Goal: Communication & Community: Answer question/provide support

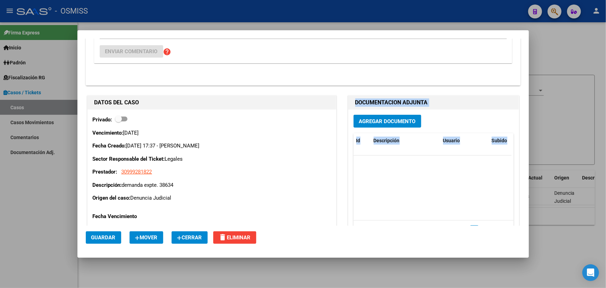
scroll to position [463, 0]
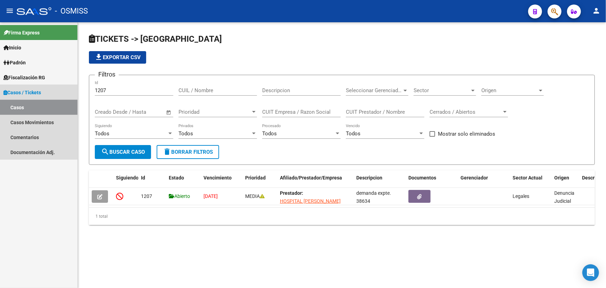
click at [20, 104] on link "Casos" at bounding box center [38, 107] width 77 height 15
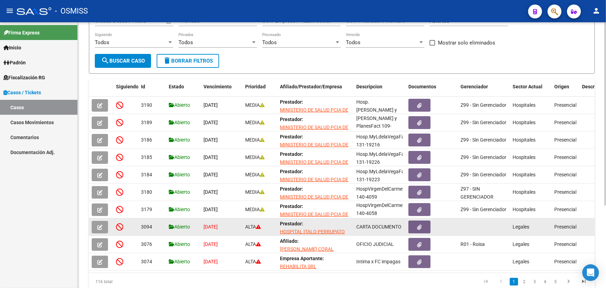
scroll to position [119, 0]
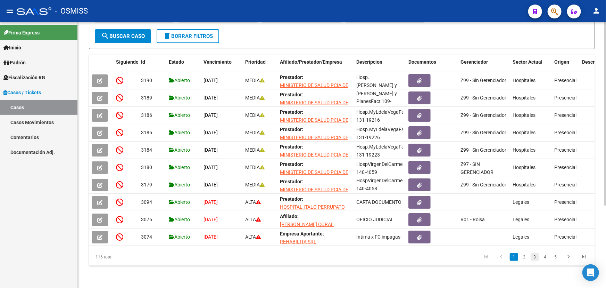
click at [535, 256] on link "3" at bounding box center [535, 257] width 8 height 8
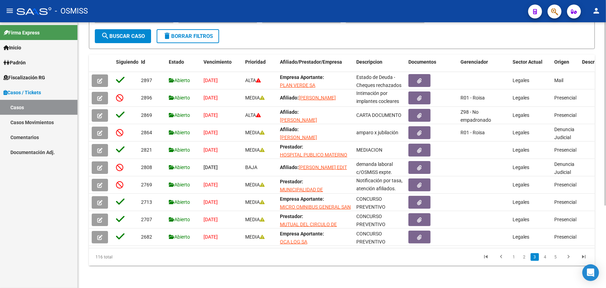
scroll to position [1, 0]
click at [525, 258] on link "2" at bounding box center [524, 257] width 8 height 8
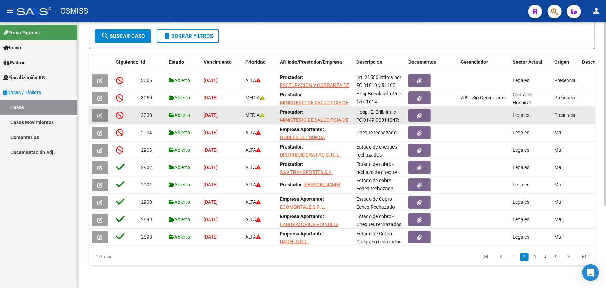
click at [100, 113] on icon "button" at bounding box center [99, 115] width 5 height 5
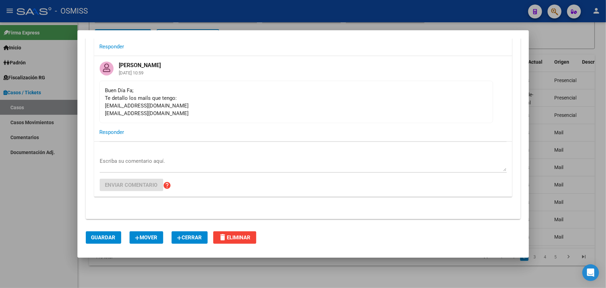
scroll to position [442, 0]
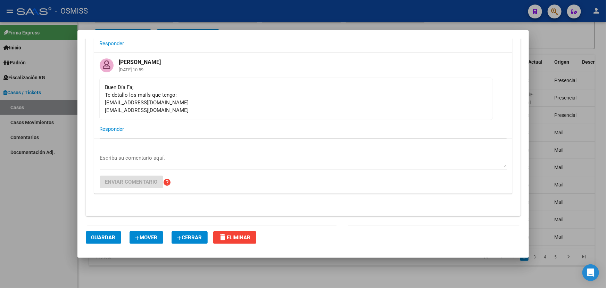
drag, startPoint x: 105, startPoint y: 101, endPoint x: 188, endPoint y: 110, distance: 83.6
click at [188, 110] on div "Buen Día Fa; Te detallo los mails que tengo: cf.hospitalerill@gmail.com hospita…" at bounding box center [296, 98] width 382 height 31
copy div "cf.hospitalerill@gmail.com hospitalerillsamo2023@gmail.com"
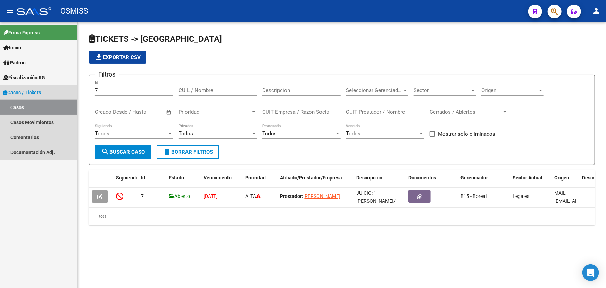
click at [38, 110] on link "Casos" at bounding box center [38, 107] width 77 height 15
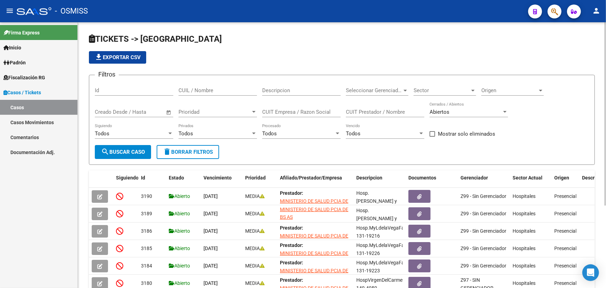
click at [451, 93] on div "Sector Sector" at bounding box center [445, 88] width 63 height 15
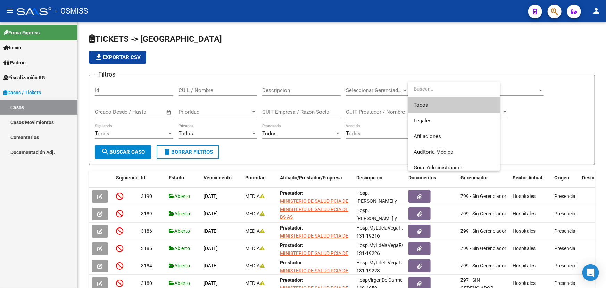
click at [441, 104] on span "Todos" at bounding box center [454, 105] width 81 height 16
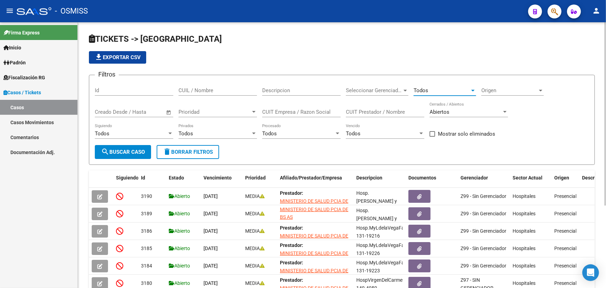
click at [445, 90] on div "Todos" at bounding box center [442, 90] width 56 height 6
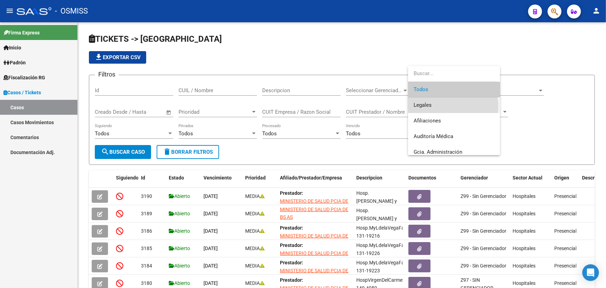
click at [434, 107] on span "Legales" at bounding box center [454, 105] width 81 height 16
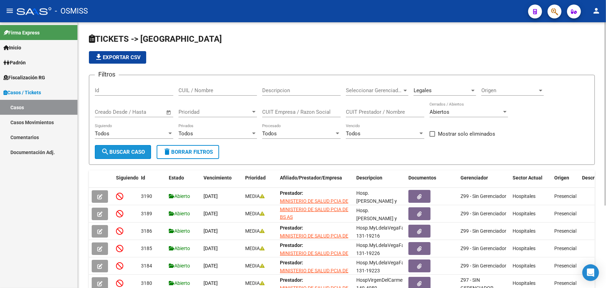
click at [124, 149] on span "search Buscar Caso" at bounding box center [123, 152] width 44 height 6
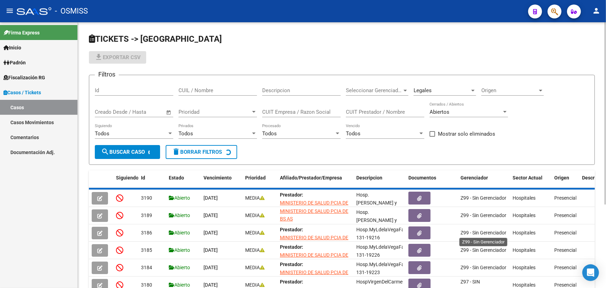
scroll to position [1, 0]
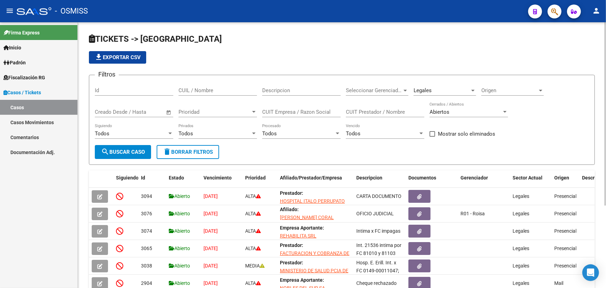
drag, startPoint x: 99, startPoint y: 194, endPoint x: 81, endPoint y: 204, distance: 19.9
click at [81, 204] on div "TICKETS -> Casos file_download Exportar CSV Filtros Id CUIL / Nombre Descripcio…" at bounding box center [342, 212] width 528 height 381
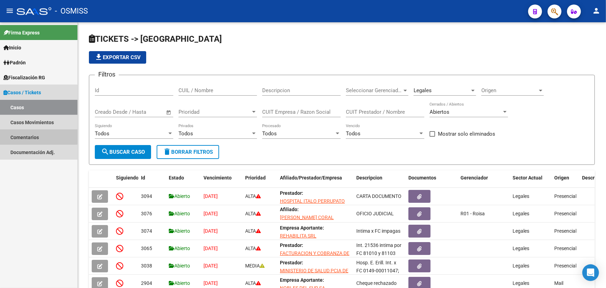
click at [23, 132] on link "Comentarios" at bounding box center [38, 137] width 77 height 15
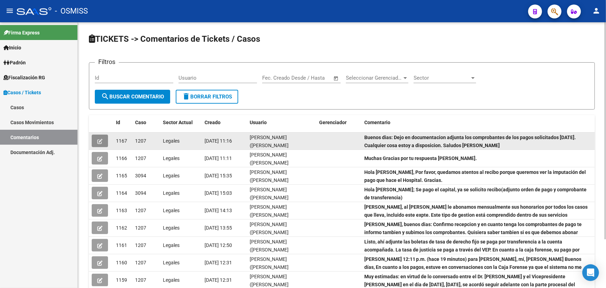
click at [96, 139] on button "button" at bounding box center [100, 140] width 16 height 13
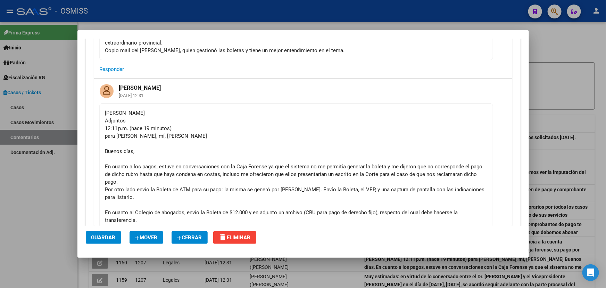
scroll to position [979, 0]
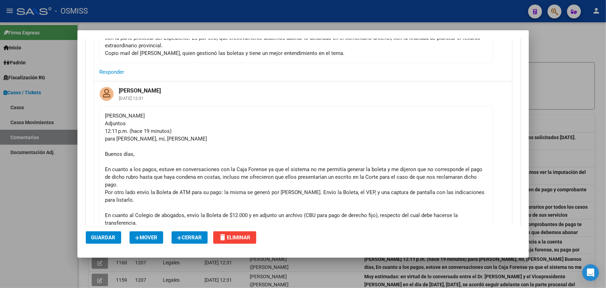
drag, startPoint x: 108, startPoint y: 117, endPoint x: 161, endPoint y: 118, distance: 52.5
click at [161, 118] on div "[PERSON_NAME] 12:11 p.m. (hace 19 minutos) para [PERSON_NAME], mí, [PERSON_NAME…" at bounding box center [296, 177] width 382 height 130
drag, startPoint x: 264, startPoint y: 149, endPoint x: 110, endPoint y: 136, distance: 154.5
click at [111, 137] on div "[PERSON_NAME] 12:11 p.m. (hace 19 minutos) para [PERSON_NAME], mí, [PERSON_NAME…" at bounding box center [296, 177] width 382 height 130
click at [104, 132] on mat-card-content "[PERSON_NAME] 12:11 p.m. (hace 19 minutos) para [PERSON_NAME], mí, [PERSON_NAME…" at bounding box center [296, 177] width 394 height 142
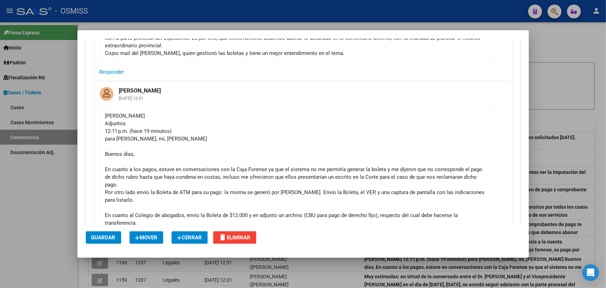
drag, startPoint x: 105, startPoint y: 129, endPoint x: 205, endPoint y: 132, distance: 99.8
click at [205, 132] on div "[PERSON_NAME] 12:11 p.m. (hace 19 minutos) para [PERSON_NAME], mí, [PERSON_NAME…" at bounding box center [296, 177] width 382 height 130
click at [227, 132] on div "[PERSON_NAME] 12:11 p.m. (hace 19 minutos) para [PERSON_NAME], mí, [PERSON_NAME…" at bounding box center [296, 177] width 382 height 130
drag, startPoint x: 191, startPoint y: 133, endPoint x: 111, endPoint y: 134, distance: 80.3
click at [108, 133] on div "[PERSON_NAME] 12:11 p.m. (hace 19 minutos) para [PERSON_NAME], mí, [PERSON_NAME…" at bounding box center [296, 177] width 382 height 130
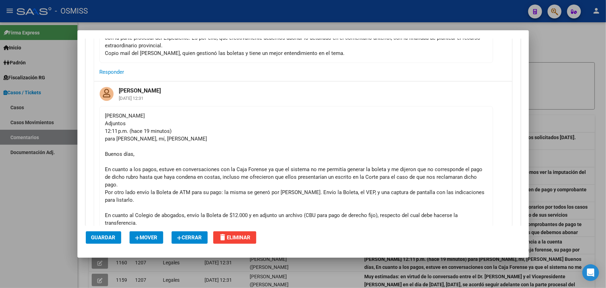
click at [176, 160] on div "[PERSON_NAME] 12:11 p.m. (hace 19 minutos) para [PERSON_NAME], mí, [PERSON_NAME…" at bounding box center [296, 177] width 382 height 130
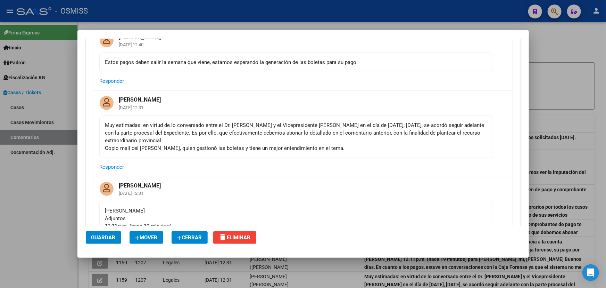
drag, startPoint x: 198, startPoint y: 128, endPoint x: 343, endPoint y: 133, distance: 144.3
click at [303, 131] on div "Muy estimadas: en virtud de lo conversado entre el Dr. [PERSON_NAME] y el Vicep…" at bounding box center [296, 136] width 382 height 31
click at [386, 133] on div "Muy estimadas: en virtud de lo conversado entre el Dr. [PERSON_NAME] y el Vicep…" at bounding box center [296, 136] width 382 height 31
drag, startPoint x: 116, startPoint y: 132, endPoint x: 205, endPoint y: 135, distance: 88.3
click at [204, 135] on div "Muy estimadas: en virtud de lo conversado entre el Dr. [PERSON_NAME] y el Vicep…" at bounding box center [296, 136] width 382 height 31
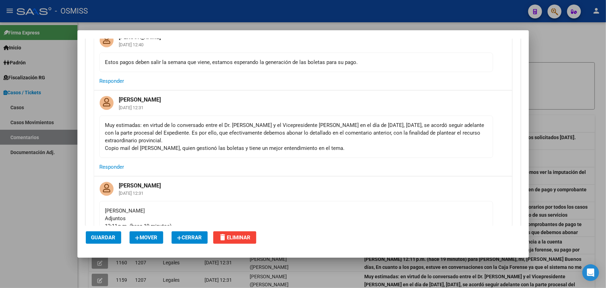
click at [205, 135] on div "Muy estimadas: en virtud de lo conversado entre el Dr. [PERSON_NAME] y el Vicep…" at bounding box center [296, 136] width 382 height 31
drag, startPoint x: 208, startPoint y: 132, endPoint x: 436, endPoint y: 132, distance: 227.6
click at [437, 132] on div "Muy estimadas: en virtud de lo conversado entre el Dr. [PERSON_NAME] y el Vicep…" at bounding box center [296, 136] width 382 height 31
click at [436, 132] on div "Muy estimadas: en virtud de lo conversado entre el Dr. [PERSON_NAME] y el Vicep…" at bounding box center [296, 136] width 382 height 31
drag, startPoint x: 433, startPoint y: 133, endPoint x: 479, endPoint y: 138, distance: 46.4
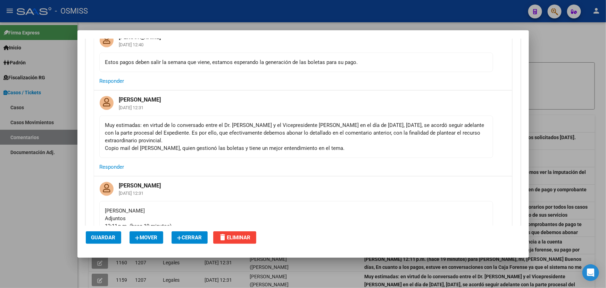
click at [479, 138] on div "Muy estimadas: en virtud de lo conversado entre el Dr. [PERSON_NAME] y el Vicep…" at bounding box center [296, 136] width 382 height 31
click at [274, 158] on mat-card-actions "Responder" at bounding box center [303, 167] width 418 height 18
drag, startPoint x: 323, startPoint y: 143, endPoint x: 177, endPoint y: 143, distance: 145.6
click at [177, 143] on div "Muy estimadas: en virtud de lo conversado entre el Dr. [PERSON_NAME] y el Vicep…" at bounding box center [296, 136] width 382 height 31
click at [276, 130] on div "Muy estimadas: en virtud de lo conversado entre el Dr. [PERSON_NAME] y el Vicep…" at bounding box center [296, 136] width 382 height 31
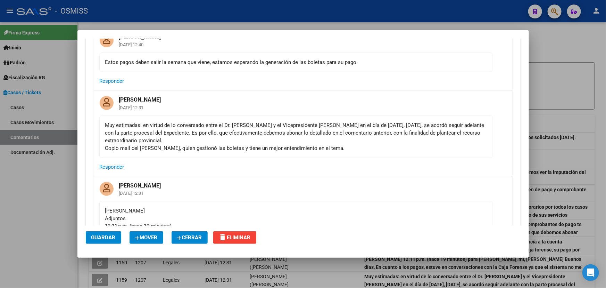
drag, startPoint x: 234, startPoint y: 147, endPoint x: 277, endPoint y: 147, distance: 43.4
click at [277, 147] on div "Muy estimadas: en virtud de lo conversado entre el Dr. [PERSON_NAME] y el Vicep…" at bounding box center [296, 136] width 382 height 31
click at [364, 139] on div "Muy estimadas: en virtud de lo conversado entre el Dr. [PERSON_NAME] y el Vicep…" at bounding box center [296, 136] width 382 height 31
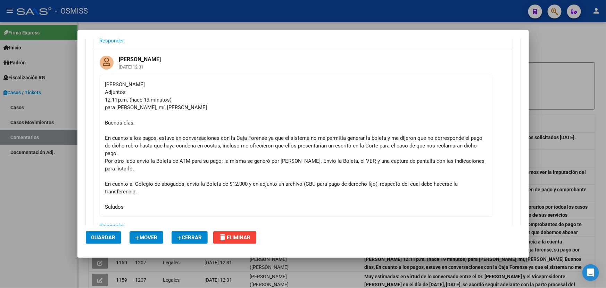
scroll to position [1011, 0]
drag, startPoint x: 100, startPoint y: 137, endPoint x: 468, endPoint y: 166, distance: 369.2
click at [468, 166] on mat-card-content "[PERSON_NAME] 12:11 p.m. (hace 19 minutos) para [PERSON_NAME], mí, [PERSON_NAME…" at bounding box center [296, 145] width 394 height 142
click at [353, 187] on div "[PERSON_NAME] 12:11 p.m. (hace 19 minutos) para [PERSON_NAME], mí, [PERSON_NAME…" at bounding box center [296, 145] width 382 height 130
drag, startPoint x: 139, startPoint y: 182, endPoint x: 333, endPoint y: 177, distance: 194.3
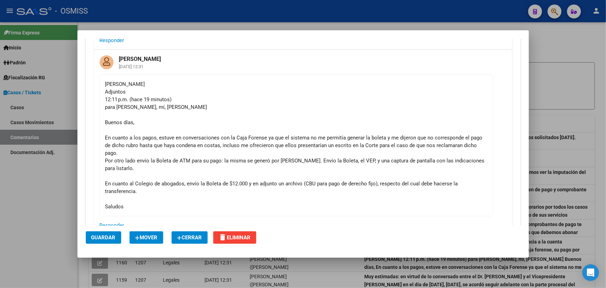
click at [318, 176] on div "[PERSON_NAME] 12:11 p.m. (hace 19 minutos) para [PERSON_NAME], mí, [PERSON_NAME…" at bounding box center [296, 145] width 382 height 130
click at [353, 177] on div "[PERSON_NAME] 12:11 p.m. (hace 19 minutos) para [PERSON_NAME], mí, [PERSON_NAME…" at bounding box center [296, 145] width 382 height 130
drag, startPoint x: 225, startPoint y: 182, endPoint x: 340, endPoint y: 181, distance: 115.0
click at [339, 181] on div "[PERSON_NAME] 12:11 p.m. (hace 19 minutos) para [PERSON_NAME], mí, [PERSON_NAME…" at bounding box center [296, 145] width 382 height 130
drag, startPoint x: 381, startPoint y: 175, endPoint x: 388, endPoint y: 177, distance: 6.9
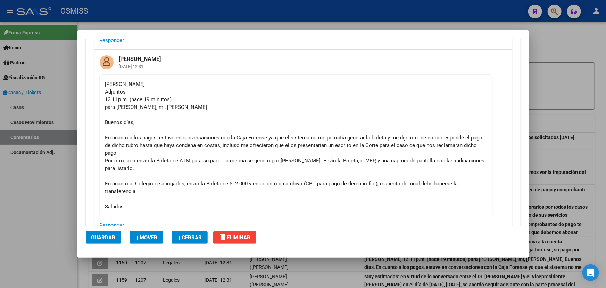
click at [384, 176] on div "[PERSON_NAME] 12:11 p.m. (hace 19 minutos) para [PERSON_NAME], mí, [PERSON_NAME…" at bounding box center [296, 145] width 382 height 130
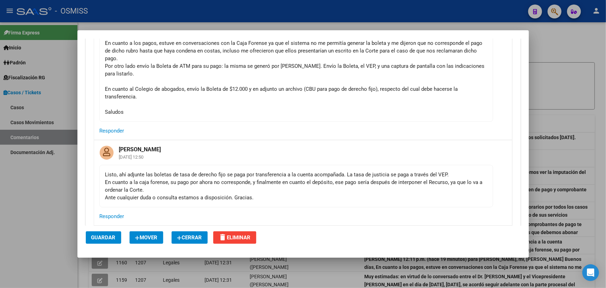
scroll to position [1137, 0]
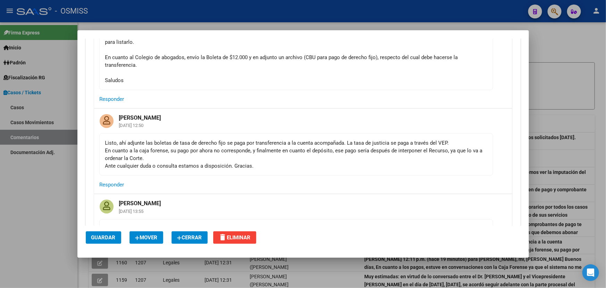
click at [367, 154] on div "Listo, ahí adjunte las boletas de tasa de derecho fijo se paga por transferenci…" at bounding box center [296, 154] width 382 height 31
drag, startPoint x: 178, startPoint y: 136, endPoint x: 413, endPoint y: 133, distance: 235.6
click at [371, 128] on div "[PERSON_NAME] [DATE] 12:50 Listo, ahí adjunte las boletas de tasa de derecho fi…" at bounding box center [303, 150] width 418 height 85
click at [533, 128] on div at bounding box center [303, 144] width 606 height 288
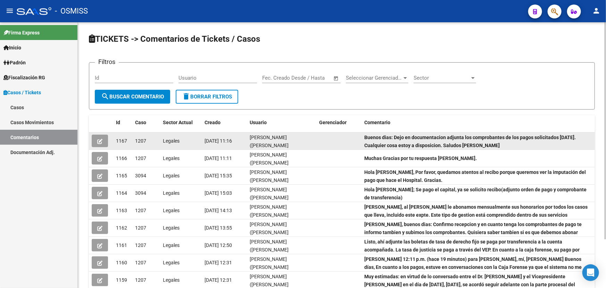
click at [97, 139] on icon "button" at bounding box center [99, 141] width 5 height 5
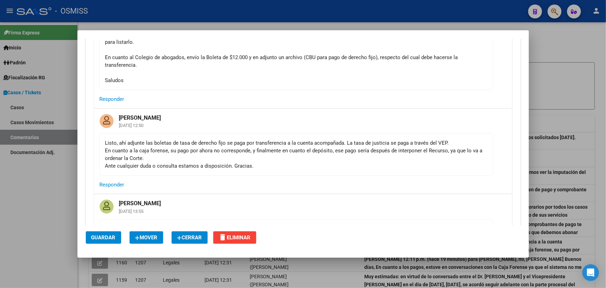
drag, startPoint x: 118, startPoint y: 140, endPoint x: 194, endPoint y: 142, distance: 75.8
click at [190, 142] on div "Listo, ahí adjunte las boletas de tasa de derecho fijo se paga por transferenci…" at bounding box center [296, 154] width 382 height 31
click at [246, 143] on div "Listo, ahí adjunte las boletas de tasa de derecho fijo se paga por transferenci…" at bounding box center [296, 154] width 382 height 31
drag, startPoint x: 135, startPoint y: 136, endPoint x: 316, endPoint y: 139, distance: 181.4
click at [316, 139] on mat-card-content "Listo, ahí adjunte las boletas de tasa de derecho fijo se paga por transferenci…" at bounding box center [296, 154] width 394 height 42
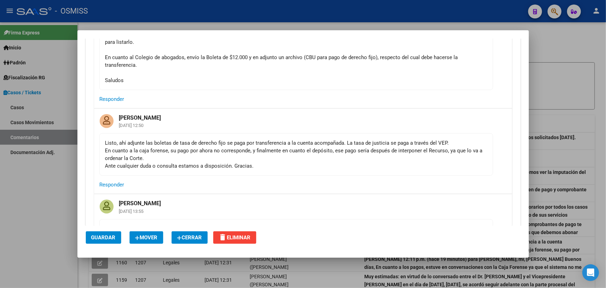
click at [363, 149] on div "Listo, ahí adjunte las boletas de tasa de derecho fijo se paga por transferenci…" at bounding box center [296, 154] width 382 height 31
drag, startPoint x: 197, startPoint y: 141, endPoint x: 355, endPoint y: 150, distance: 158.7
click at [344, 150] on div "Listo, ahí adjunte las boletas de tasa de derecho fijo se paga por transferenci…" at bounding box center [296, 154] width 382 height 31
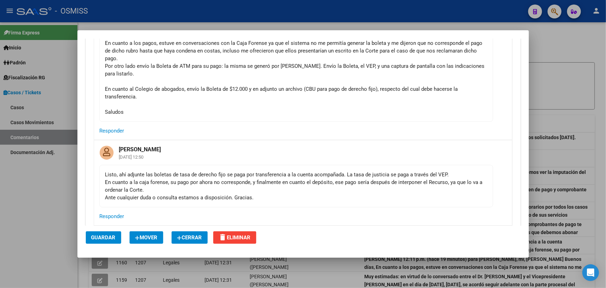
click at [375, 150] on mat-card-header "[PERSON_NAME] [DATE] 12:50" at bounding box center [303, 152] width 418 height 25
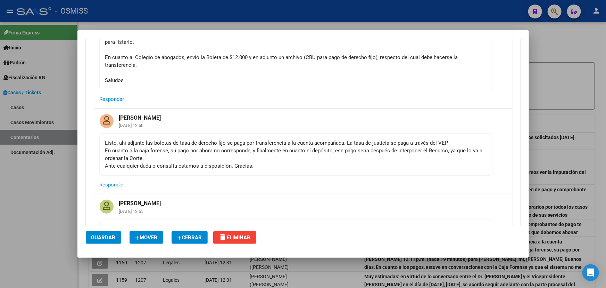
drag, startPoint x: 108, startPoint y: 149, endPoint x: 219, endPoint y: 152, distance: 110.5
click at [210, 153] on div "Listo, ahí adjunte las boletas de tasa de derecho fijo se paga por transferenci…" at bounding box center [296, 154] width 382 height 31
click at [221, 152] on div "Listo, ahí adjunte las boletas de tasa de derecho fijo se paga por transferenci…" at bounding box center [296, 154] width 382 height 31
drag, startPoint x: 169, startPoint y: 150, endPoint x: 268, endPoint y: 154, distance: 99.1
click at [268, 154] on div "Listo, ahí adjunte las boletas de tasa de derecho fijo se paga por transferenci…" at bounding box center [296, 154] width 382 height 31
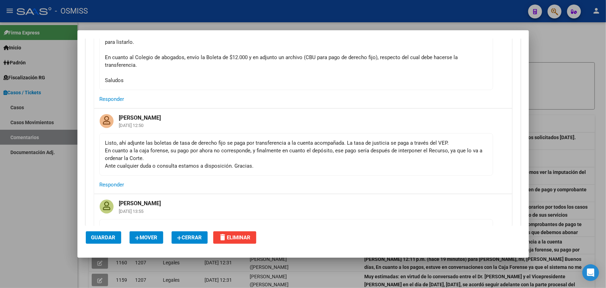
click at [298, 153] on div "Listo, ahí adjunte las boletas de tasa de derecho fijo se paga por transferenci…" at bounding box center [296, 154] width 382 height 31
drag, startPoint x: 249, startPoint y: 149, endPoint x: 405, endPoint y: 153, distance: 155.7
click at [405, 153] on div "Listo, ahí adjunte las boletas de tasa de derecho fijo se paga por transferenci…" at bounding box center [296, 154] width 382 height 31
click at [411, 153] on div "Listo, ahí adjunte las boletas de tasa de derecho fijo se paga por transferenci…" at bounding box center [296, 154] width 382 height 31
drag, startPoint x: 334, startPoint y: 151, endPoint x: 452, endPoint y: 155, distance: 117.5
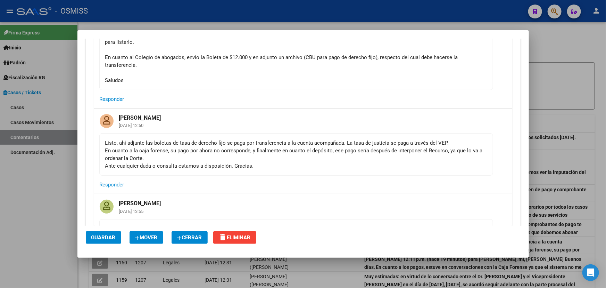
click at [452, 155] on div "Listo, ahí adjunte las boletas de tasa de derecho fijo se paga por transferenci…" at bounding box center [296, 154] width 382 height 31
click at [455, 154] on div "Listo, ahí adjunte las boletas de tasa de derecho fijo se paga por transferenci…" at bounding box center [296, 154] width 382 height 31
drag, startPoint x: 125, startPoint y: 157, endPoint x: 210, endPoint y: 158, distance: 84.4
click at [210, 158] on div "Listo, ahí adjunte las boletas de tasa de derecho fijo se paga por transferenci…" at bounding box center [296, 154] width 382 height 31
click at [283, 159] on div "Listo, ahí adjunte las boletas de tasa de derecho fijo se paga por transferenci…" at bounding box center [296, 154] width 382 height 31
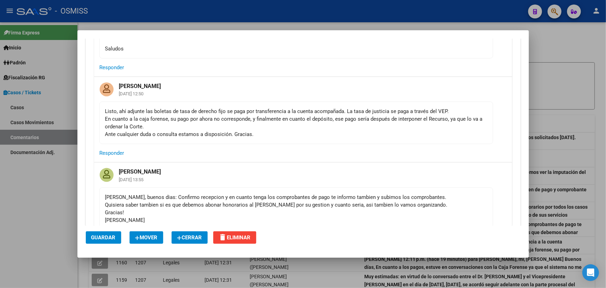
scroll to position [1200, 0]
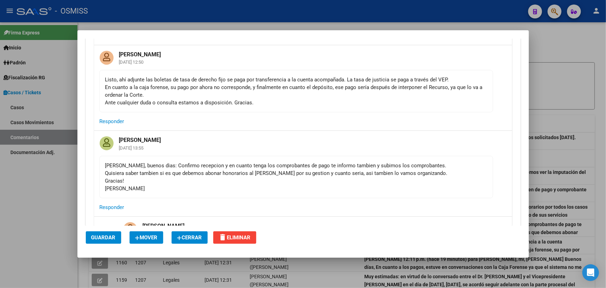
drag, startPoint x: 177, startPoint y: 163, endPoint x: 314, endPoint y: 163, distance: 137.2
click at [313, 163] on div "[PERSON_NAME], buenos dias: Confirmo recepcion y en cuanto tenga los comprobant…" at bounding box center [296, 177] width 382 height 31
click at [351, 169] on div "[PERSON_NAME], buenos dias: Confirmo recepcion y en cuanto tenga los comprobant…" at bounding box center [296, 177] width 382 height 31
drag, startPoint x: 205, startPoint y: 173, endPoint x: 319, endPoint y: 173, distance: 114.7
click at [260, 174] on div "[PERSON_NAME], buenos dias: Confirmo recepcion y en cuanto tenga los comprobant…" at bounding box center [296, 177] width 382 height 31
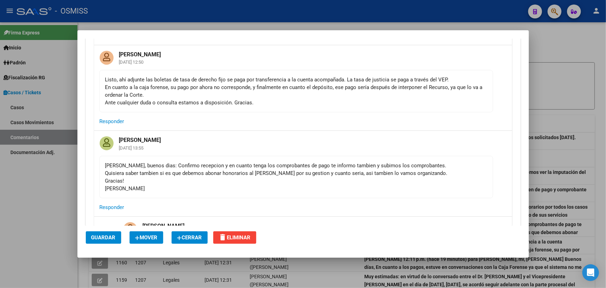
click at [323, 173] on div "[PERSON_NAME], buenos dias: Confirmo recepcion y en cuanto tenga los comprobant…" at bounding box center [296, 177] width 382 height 31
drag, startPoint x: 302, startPoint y: 166, endPoint x: 415, endPoint y: 172, distance: 113.4
click at [407, 172] on div "[PERSON_NAME], buenos dias: Confirmo recepcion y en cuanto tenga los comprobant…" at bounding box center [296, 177] width 382 height 31
click at [445, 182] on div "[PERSON_NAME], buenos dias: Confirmo recepcion y en cuanto tenga los comprobant…" at bounding box center [296, 177] width 382 height 31
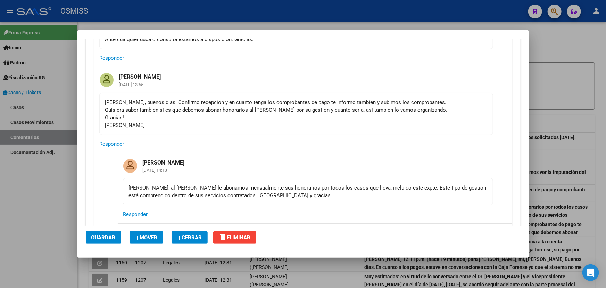
drag, startPoint x: 144, startPoint y: 184, endPoint x: 212, endPoint y: 188, distance: 68.2
click at [208, 188] on div "[PERSON_NAME], al [PERSON_NAME] le abonamos mensualmente sus honorarios por tod…" at bounding box center [308, 191] width 359 height 15
click at [274, 188] on div "[PERSON_NAME], al [PERSON_NAME] le abonamos mensualmente sus honorarios por tod…" at bounding box center [308, 191] width 359 height 15
drag, startPoint x: 198, startPoint y: 187, endPoint x: 322, endPoint y: 191, distance: 123.8
click at [322, 191] on div "[PERSON_NAME], al [PERSON_NAME] le abonamos mensualmente sus honorarios por tod…" at bounding box center [308, 191] width 359 height 15
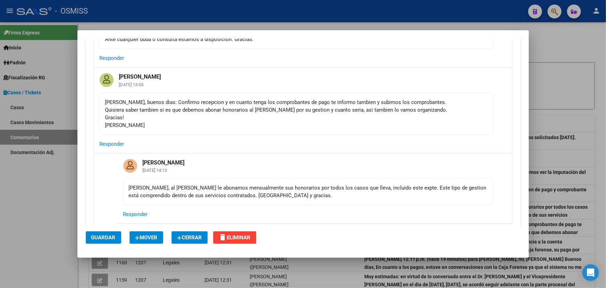
click at [354, 192] on div "[PERSON_NAME], al [PERSON_NAME] le abonamos mensualmente sus honorarios por tod…" at bounding box center [308, 191] width 359 height 15
drag, startPoint x: 165, startPoint y: 187, endPoint x: 248, endPoint y: 193, distance: 82.6
click at [248, 193] on div "[PERSON_NAME], al [PERSON_NAME] le abonamos mensualmente sus honorarios por tod…" at bounding box center [308, 191] width 359 height 15
click at [289, 198] on mat-card-content "[PERSON_NAME], al [PERSON_NAME] le abonamos mensualmente sus honorarios por tod…" at bounding box center [308, 191] width 370 height 27
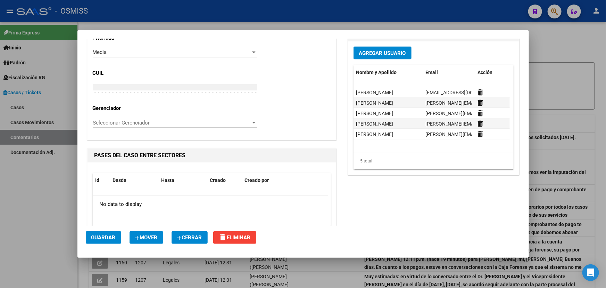
scroll to position [1737, 0]
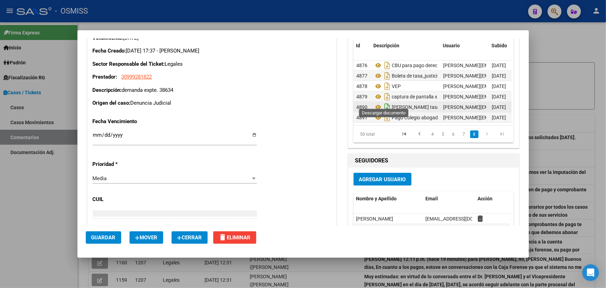
click at [384, 101] on icon "Descargar documento" at bounding box center [387, 106] width 9 height 11
click at [383, 112] on icon "Descargar documento" at bounding box center [387, 117] width 9 height 11
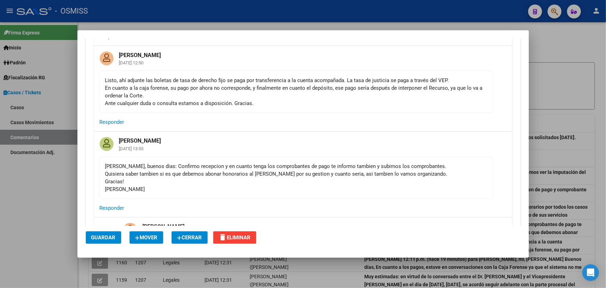
scroll to position [1168, 0]
